Goal: Task Accomplishment & Management: Use online tool/utility

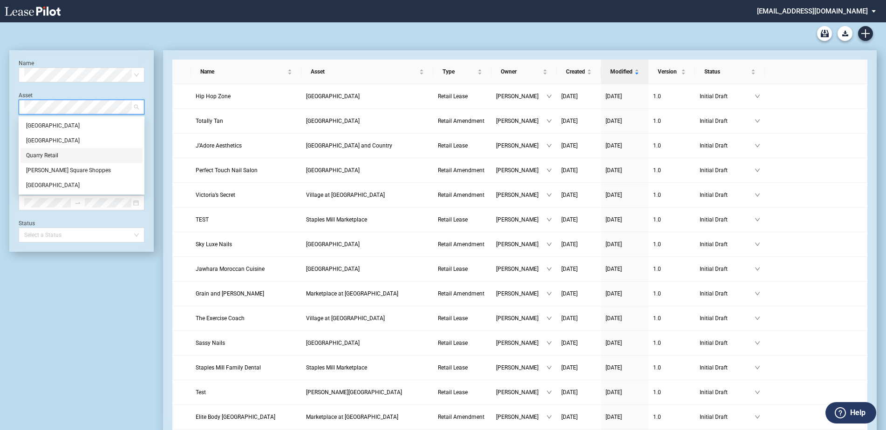
click at [66, 151] on div "Quarry Retail" at bounding box center [81, 155] width 111 height 9
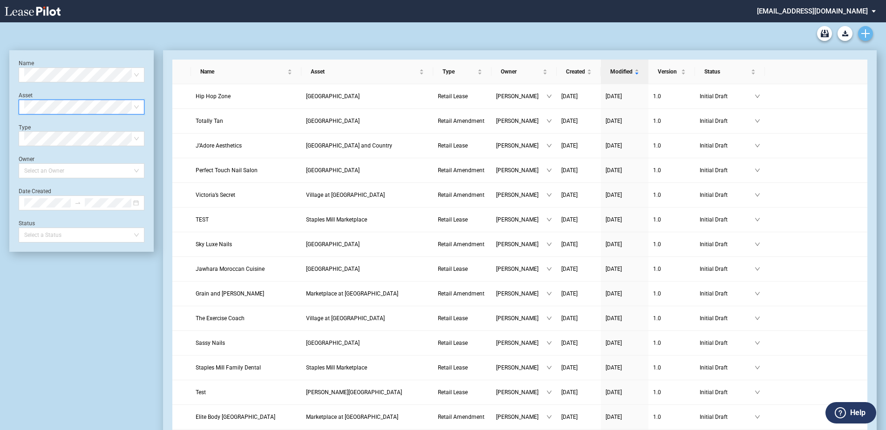
click at [860, 31] on link "Create new document" at bounding box center [865, 33] width 15 height 15
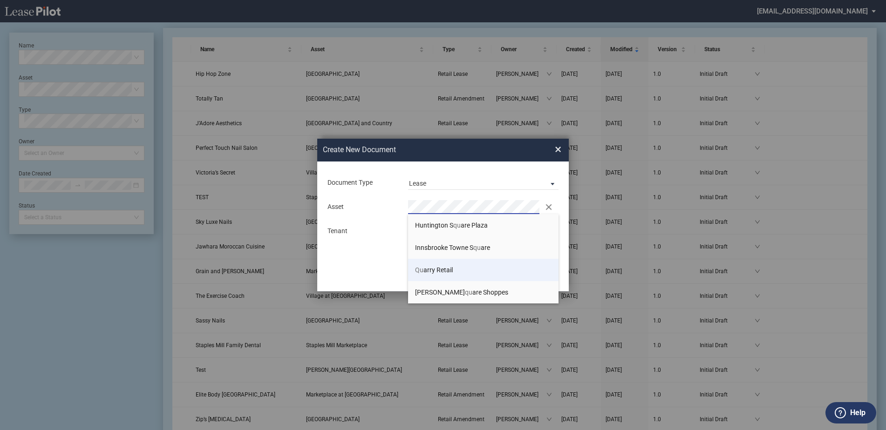
click at [454, 272] on li "Qu arry Retail" at bounding box center [483, 270] width 150 height 22
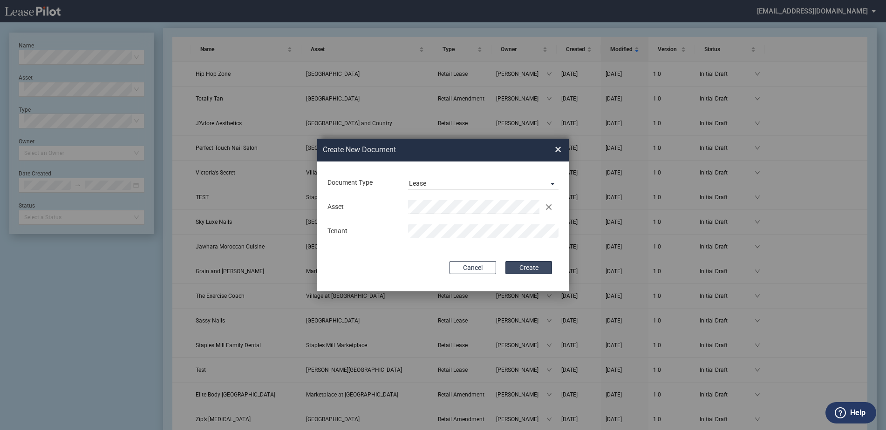
click at [537, 264] on button "Create" at bounding box center [528, 267] width 47 height 13
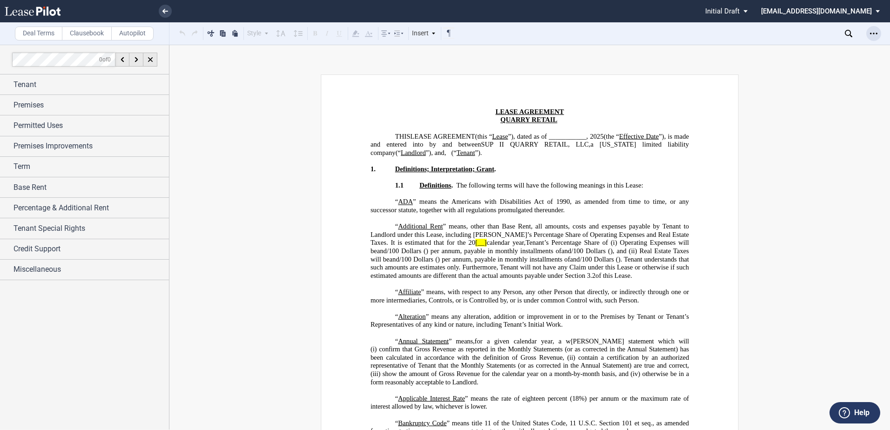
click at [868, 31] on div "Open Lease options menu" at bounding box center [874, 33] width 15 height 15
click at [806, 51] on div "Download" at bounding box center [820, 50] width 114 height 8
